Goal: Task Accomplishment & Management: Use online tool/utility

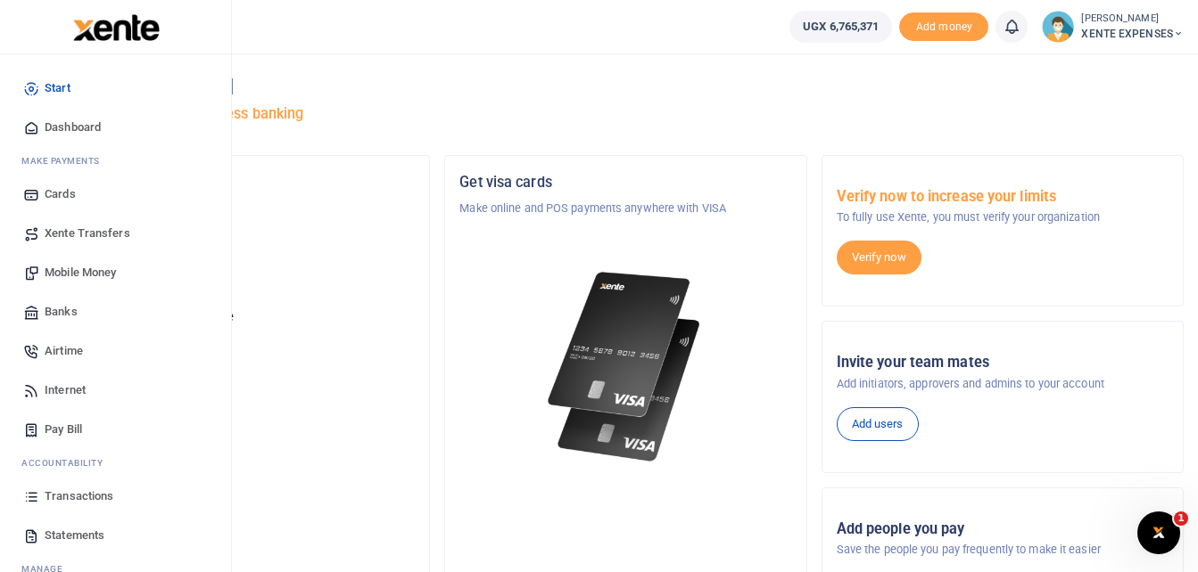
click at [92, 498] on span "Transactions" at bounding box center [79, 497] width 69 height 18
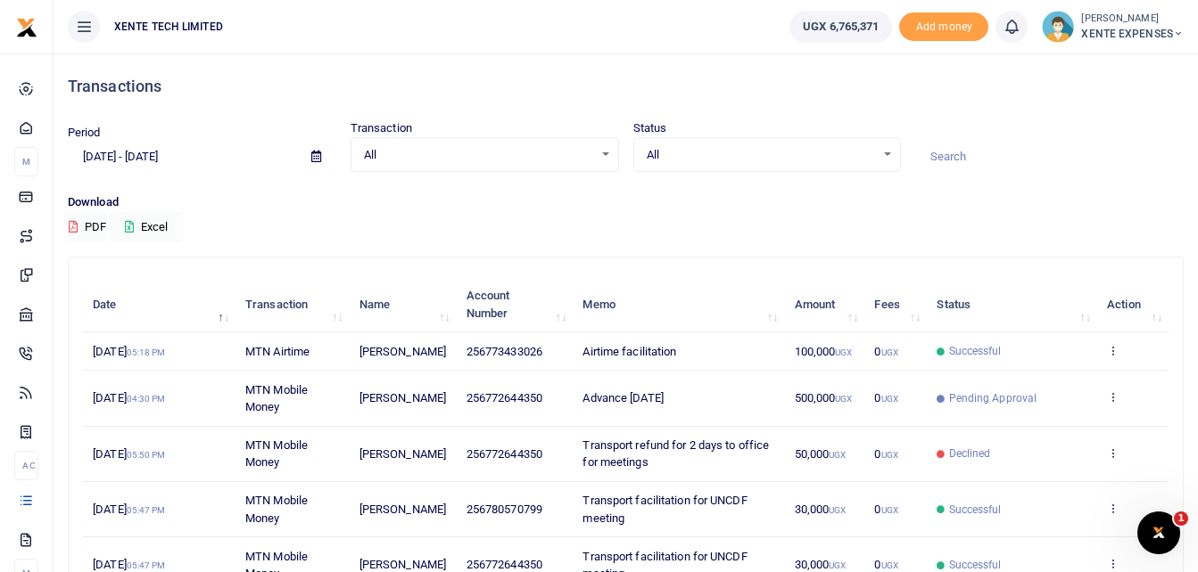
click at [319, 152] on icon at bounding box center [316, 157] width 10 height 12
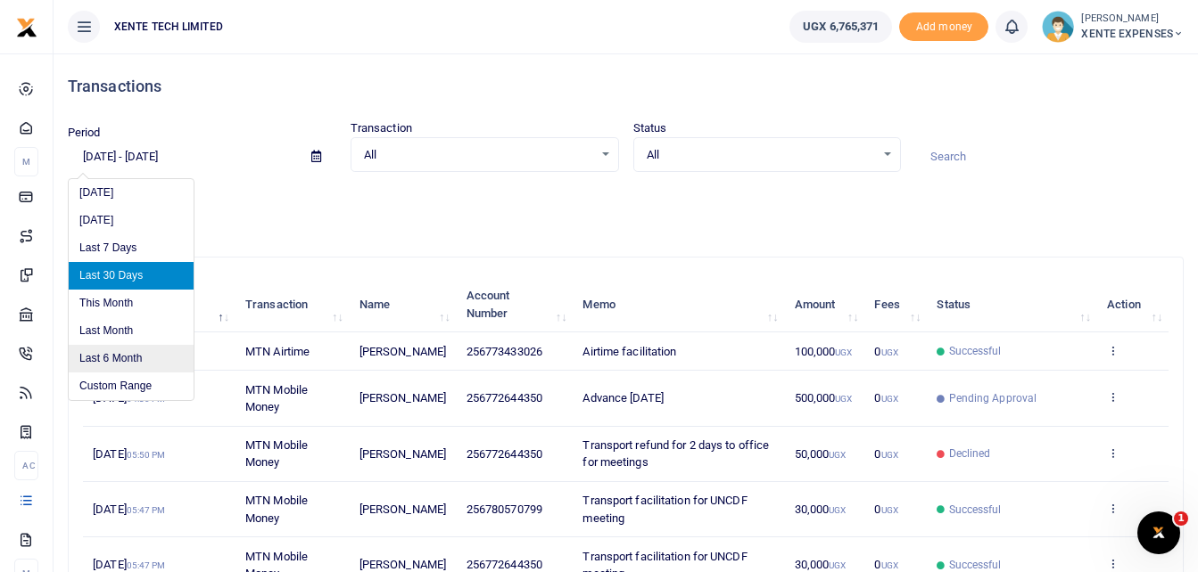
click at [103, 359] on li "Last 6 Month" at bounding box center [131, 359] width 125 height 28
type input "03/12/2025 - 09/12/2025"
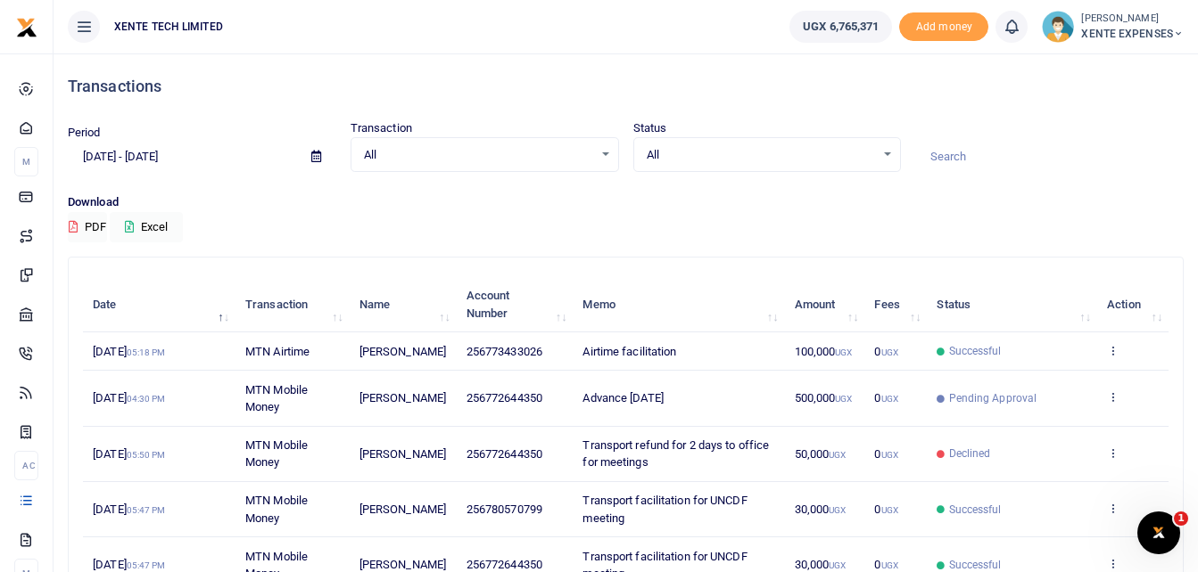
click at [943, 155] on input at bounding box center [1049, 157] width 268 height 30
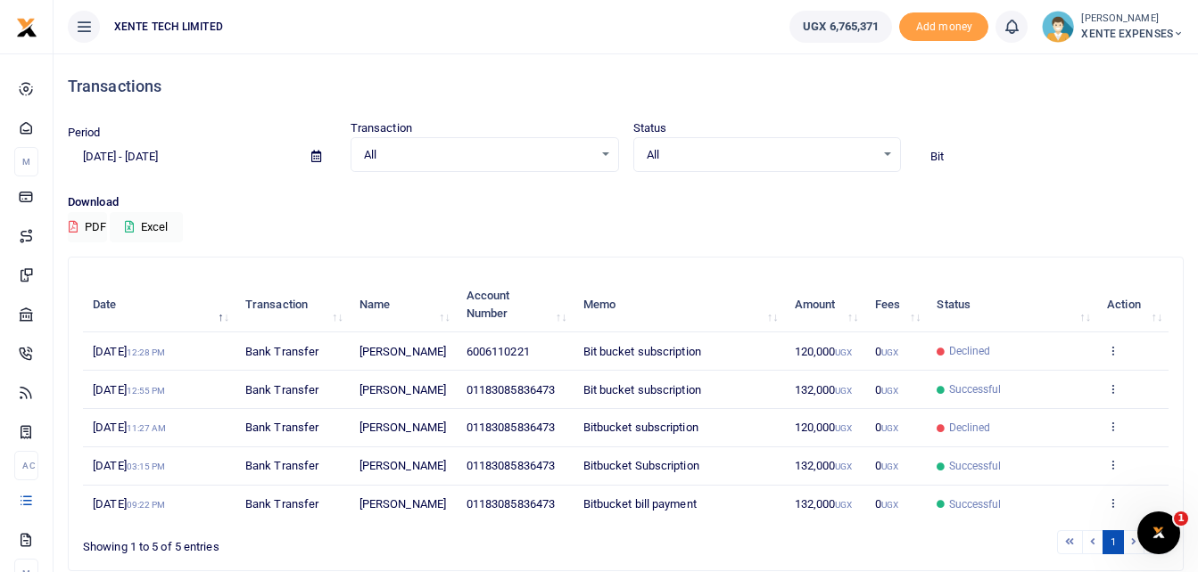
type input "Bit"
click at [1113, 357] on icon at bounding box center [1113, 350] width 12 height 12
click at [1038, 432] on link "Send again" at bounding box center [1046, 428] width 141 height 25
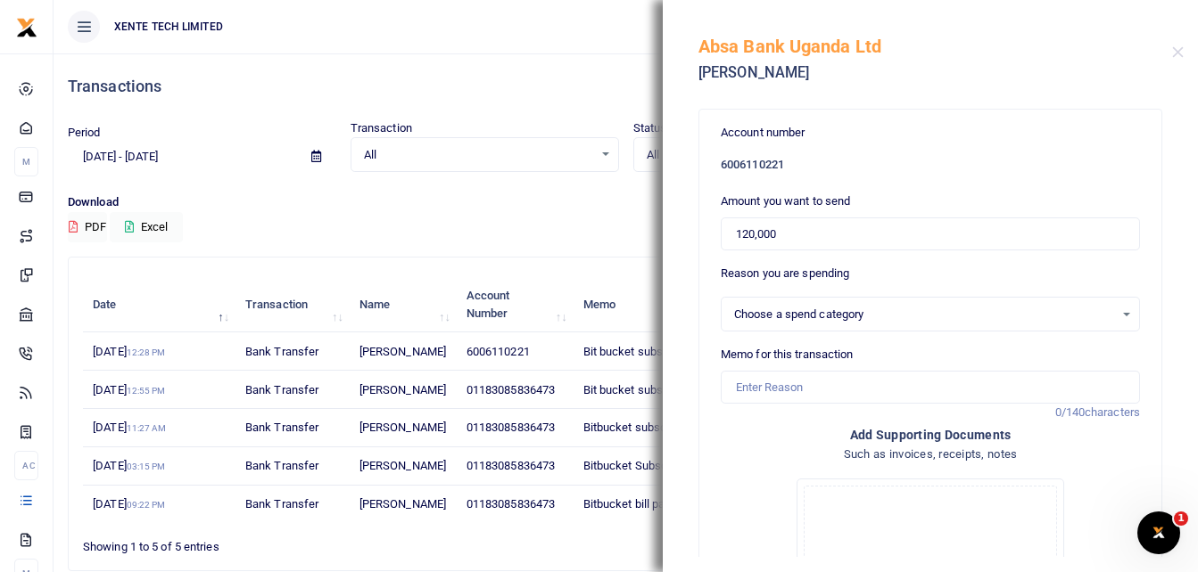
select select "5379"
click at [753, 234] on input "120,000" at bounding box center [929, 235] width 419 height 34
type input "132,000"
click at [788, 384] on input "Memo for this transaction" at bounding box center [929, 388] width 419 height 34
type input "Bit bucket subscription"
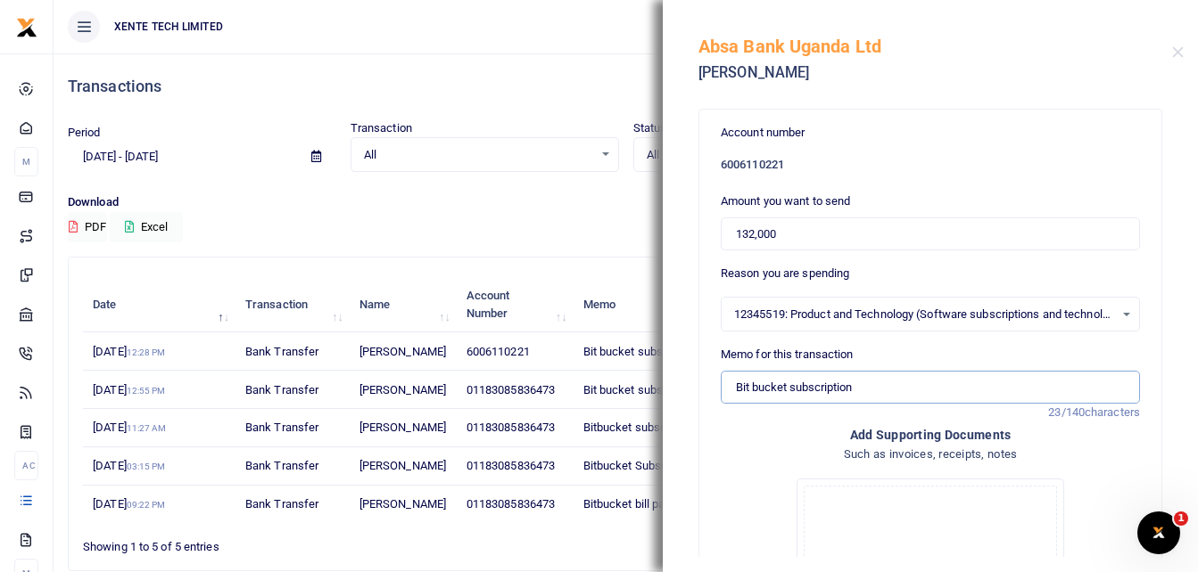
click at [737, 383] on input "Bit bucket subscription" at bounding box center [929, 388] width 419 height 34
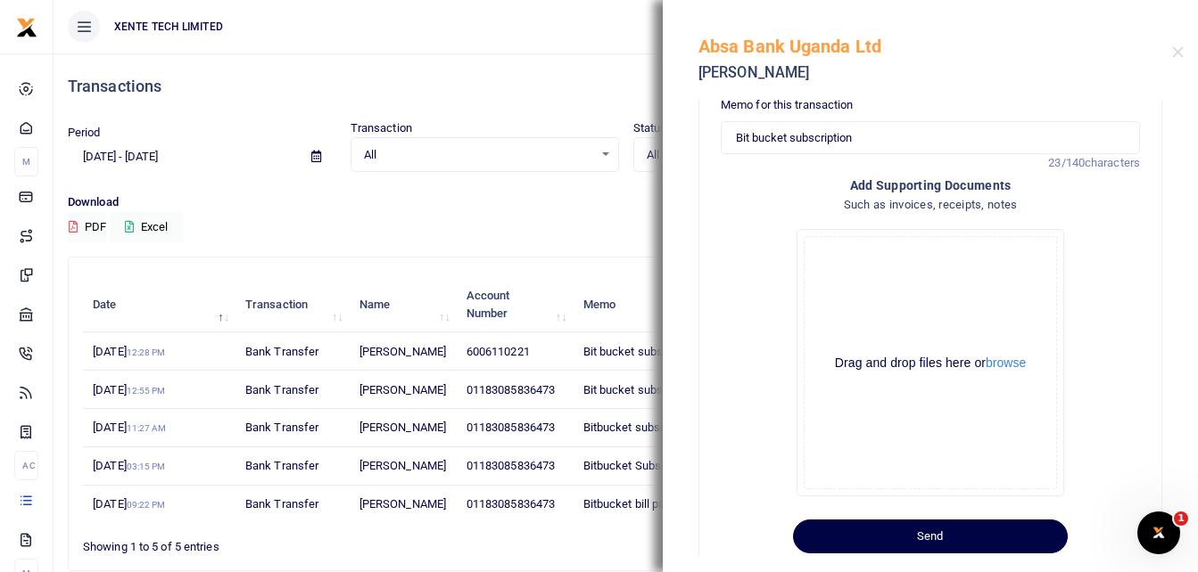
scroll to position [290, 0]
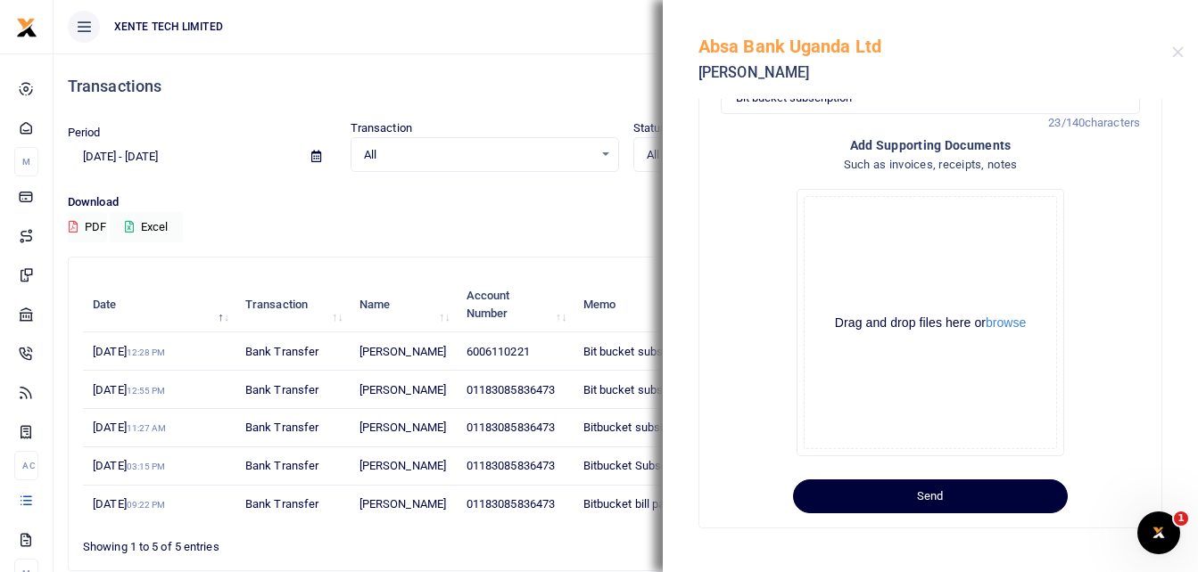
click at [887, 497] on button "Send" at bounding box center [930, 497] width 275 height 34
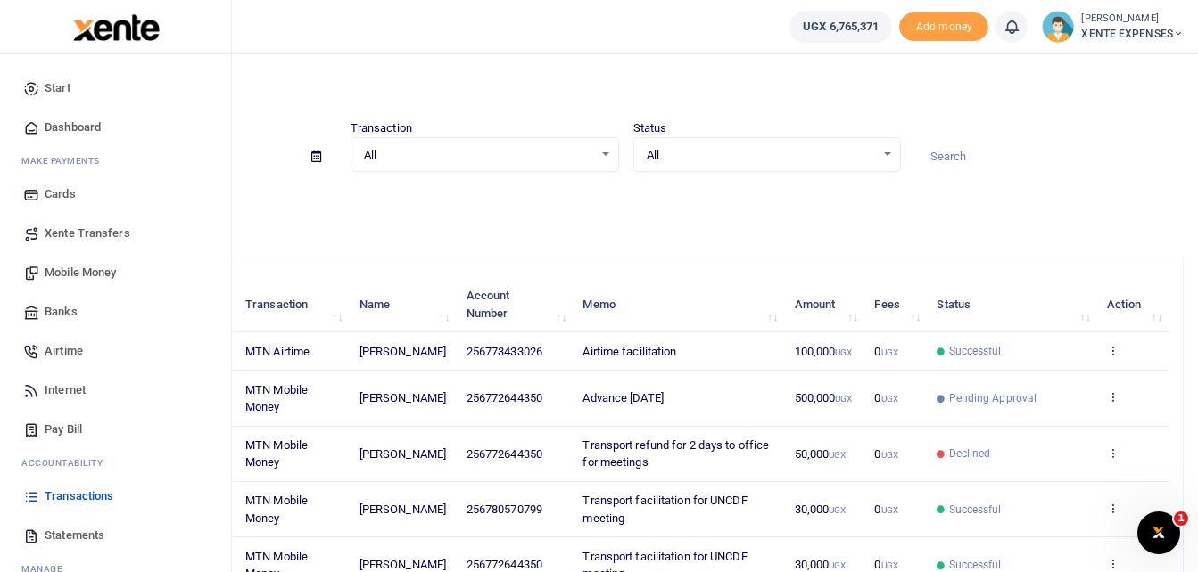
click at [88, 496] on span "Transactions" at bounding box center [79, 497] width 69 height 18
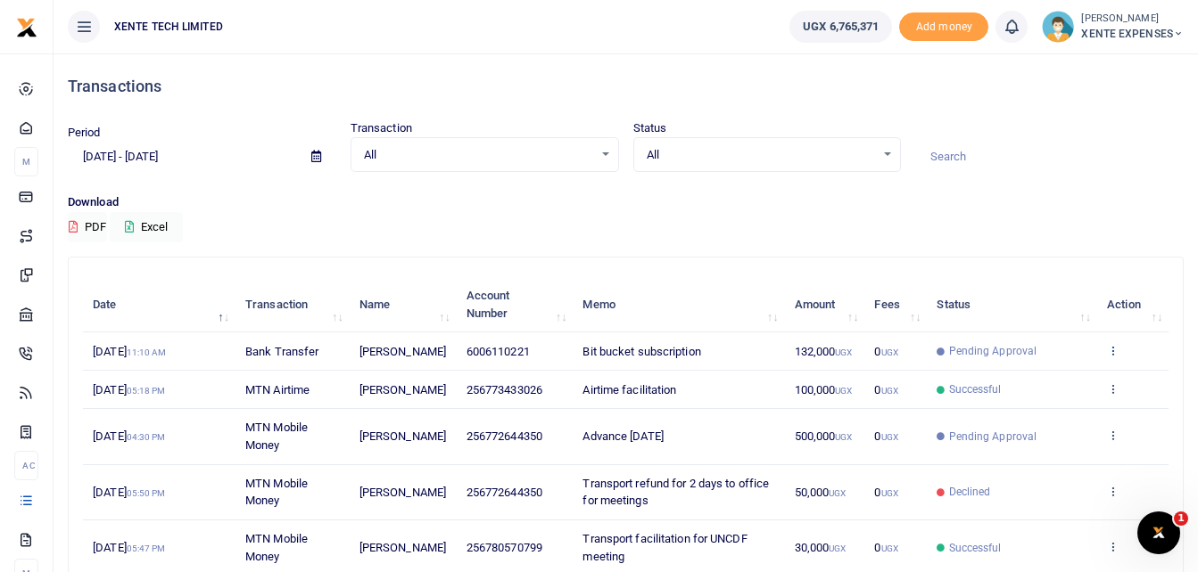
click at [1113, 354] on icon at bounding box center [1113, 350] width 12 height 12
click at [1048, 426] on link "Send again" at bounding box center [1046, 428] width 141 height 25
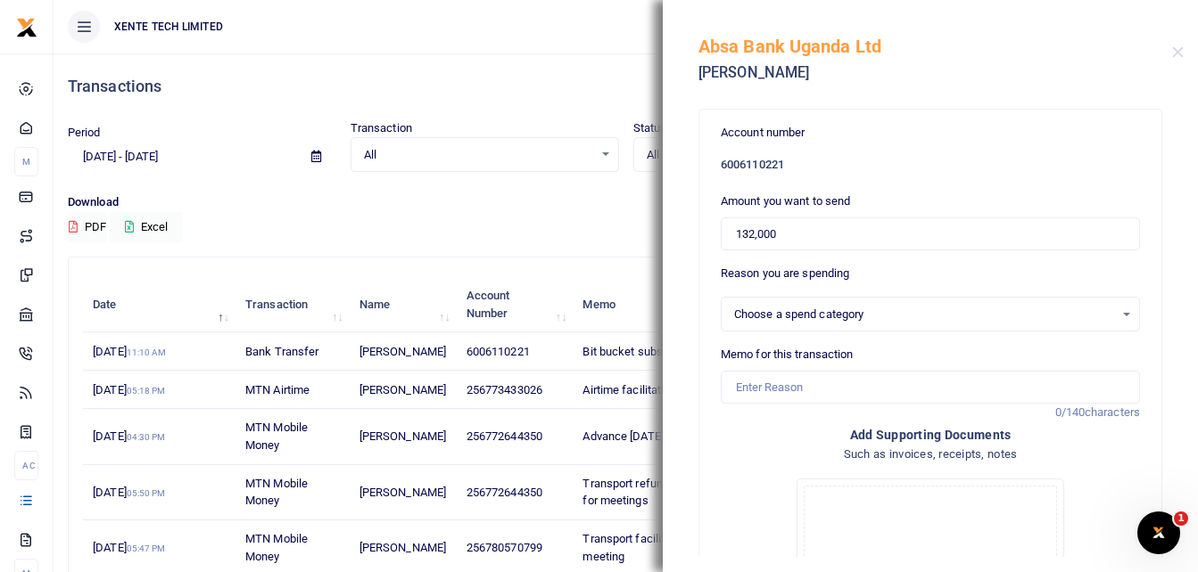
select select "5379"
click at [753, 236] on input "132,000" at bounding box center [929, 235] width 419 height 34
type input "0"
type input "288,000"
click at [762, 387] on input "Memo for this transaction" at bounding box center [929, 388] width 419 height 34
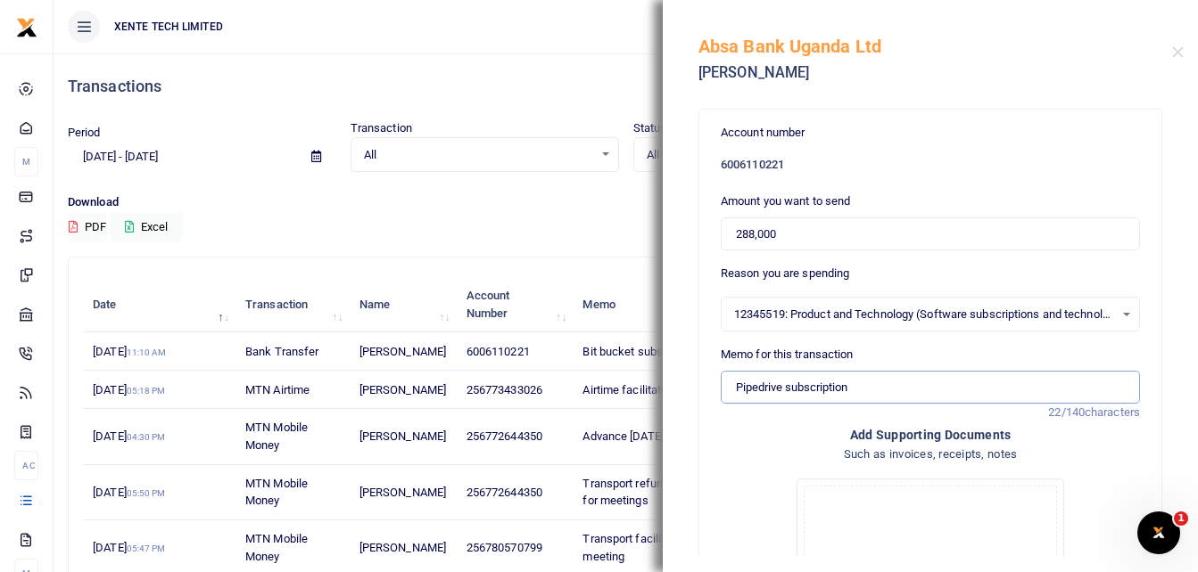
type input "Pipedrive subscription"
click at [745, 235] on input "288,000" at bounding box center [929, 235] width 419 height 34
click at [735, 233] on input "288,000" at bounding box center [929, 235] width 419 height 34
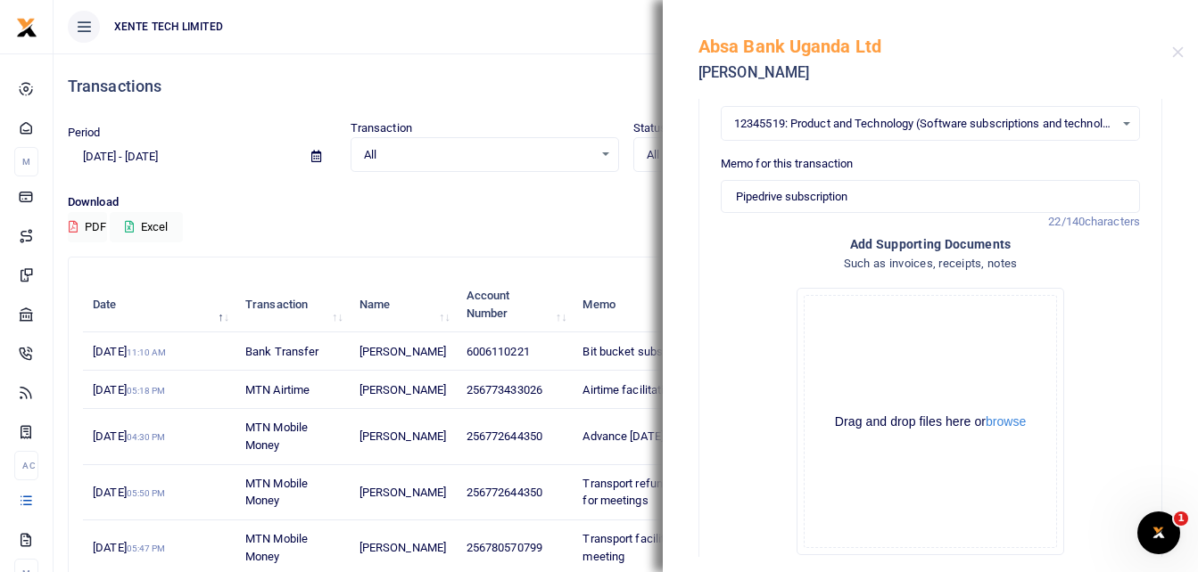
scroll to position [290, 0]
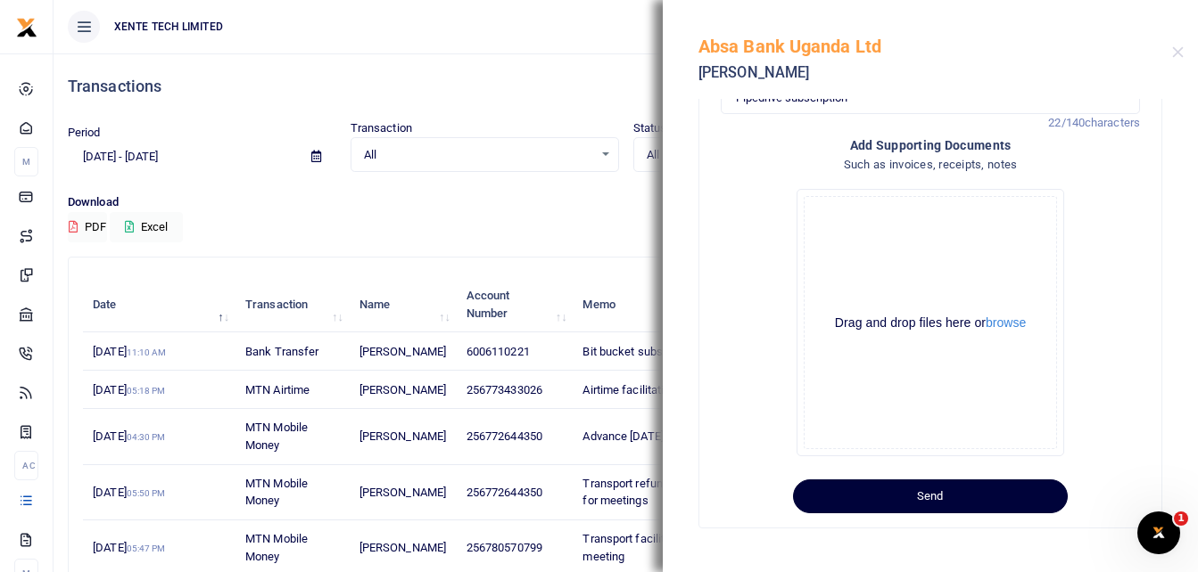
click at [931, 491] on button "Send" at bounding box center [930, 497] width 275 height 34
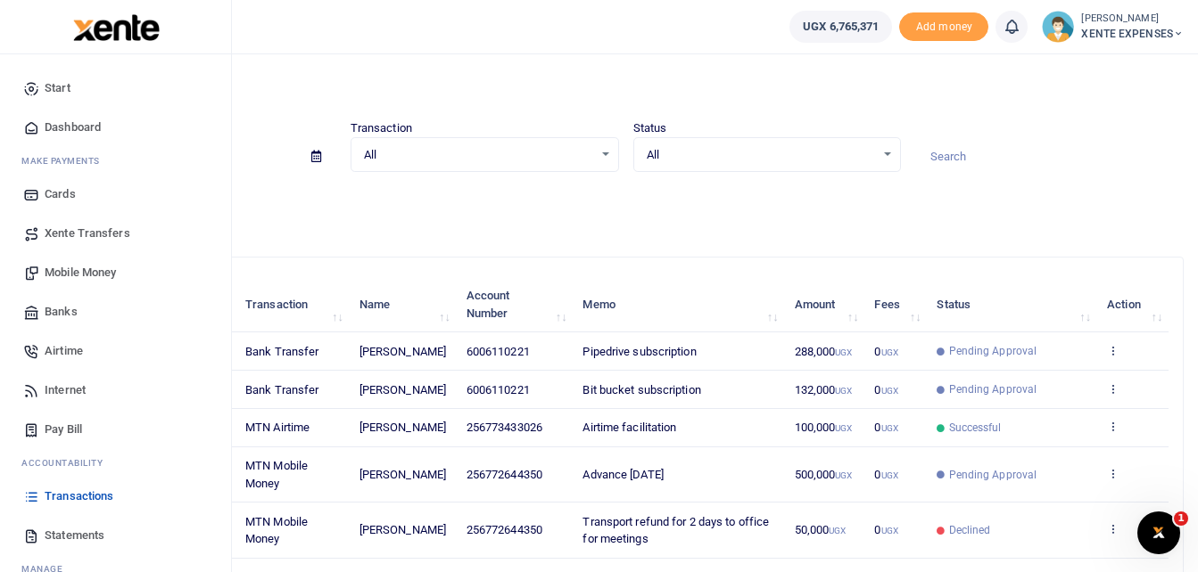
click at [112, 496] on span "Transactions" at bounding box center [79, 497] width 69 height 18
